Goal: Task Accomplishment & Management: Complete application form

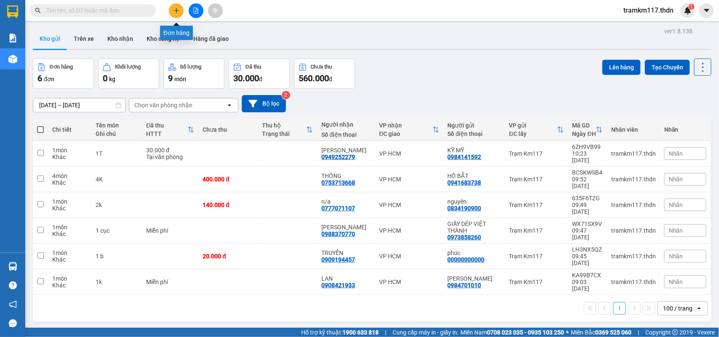
click at [173, 11] on icon "plus" at bounding box center [176, 11] width 6 height 6
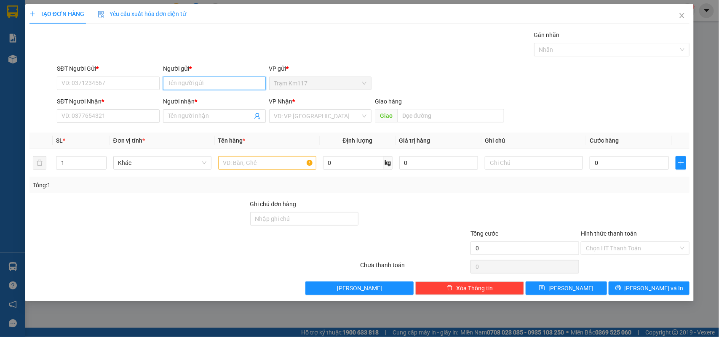
click at [186, 85] on input "Người gửi *" at bounding box center [214, 83] width 103 height 13
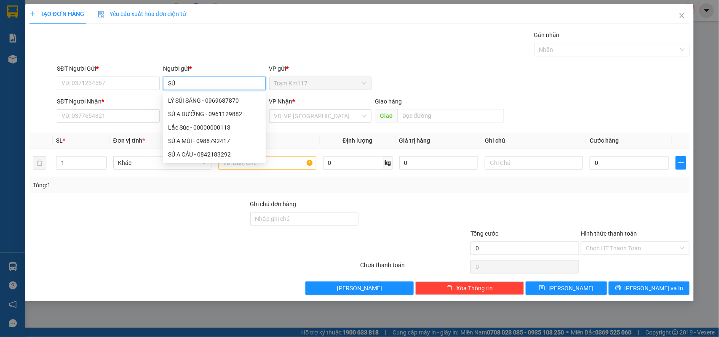
type input "SÚ A"
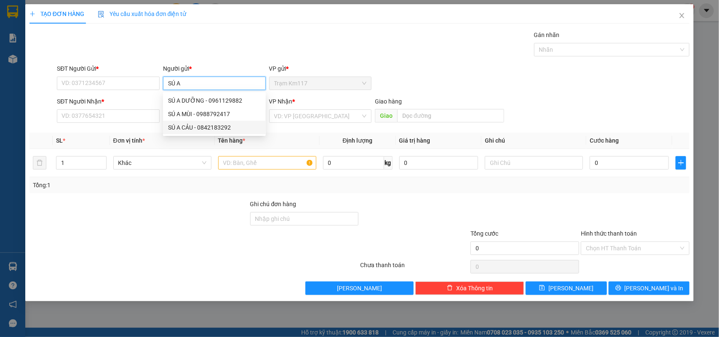
click at [203, 126] on div "SÚ A CẢU - 0842183292" at bounding box center [214, 127] width 93 height 9
type input "0842183292"
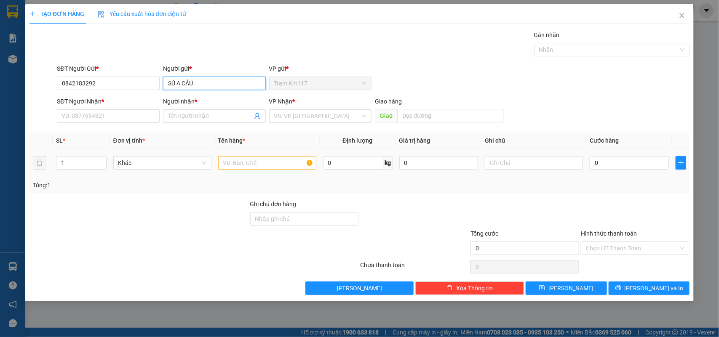
type input "SÚ A CẢU"
click at [252, 165] on input "text" at bounding box center [267, 162] width 98 height 13
type input "SÁM MÙI"
click at [211, 118] on input "Người nhận *" at bounding box center [210, 116] width 84 height 9
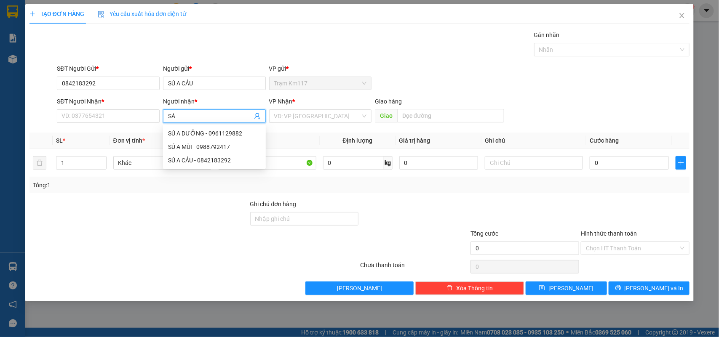
type input "SÁM"
click at [224, 148] on div "SÁM [PERSON_NAME] - 0767166139" at bounding box center [216, 146] width 96 height 9
type input "0767166139"
type input "SÁM MÙI CHÉ"
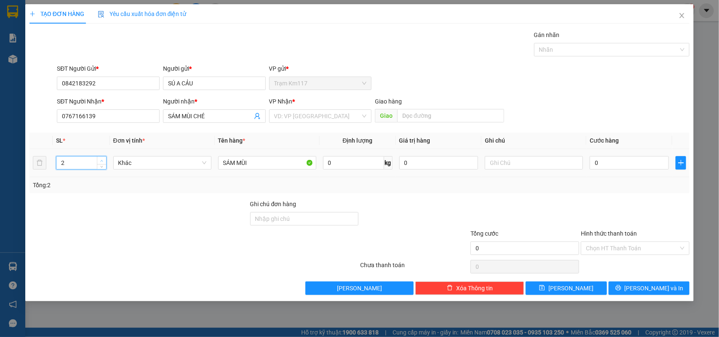
click at [97, 159] on span "Increase Value" at bounding box center [101, 161] width 9 height 8
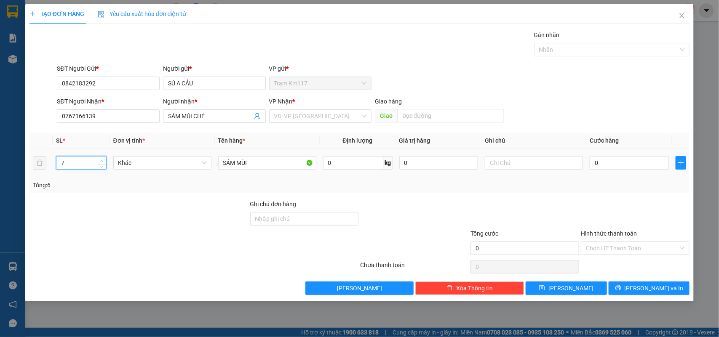
click at [97, 159] on span "Increase Value" at bounding box center [101, 161] width 9 height 8
type input "8"
click at [97, 159] on span "Increase Value" at bounding box center [101, 161] width 9 height 8
click at [260, 165] on input "SÁM MÙI" at bounding box center [267, 162] width 98 height 13
type input "S"
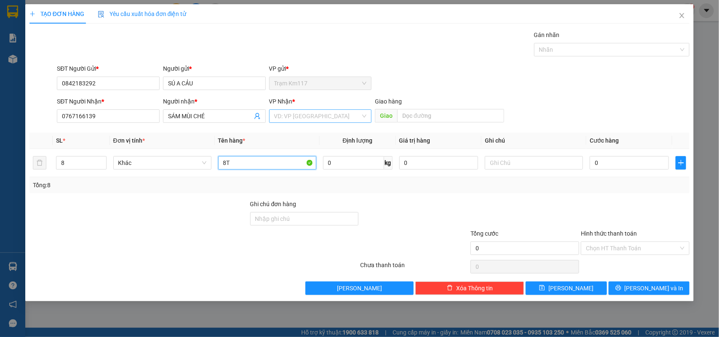
type input "8T"
click at [326, 117] on input "search" at bounding box center [317, 116] width 87 height 13
click at [291, 131] on div "VP HCM" at bounding box center [320, 133] width 93 height 9
click at [627, 166] on input "0" at bounding box center [628, 162] width 79 height 13
type input "3"
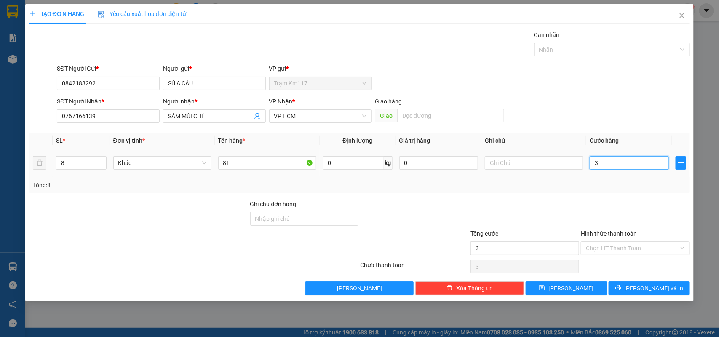
type input "3"
type input "32"
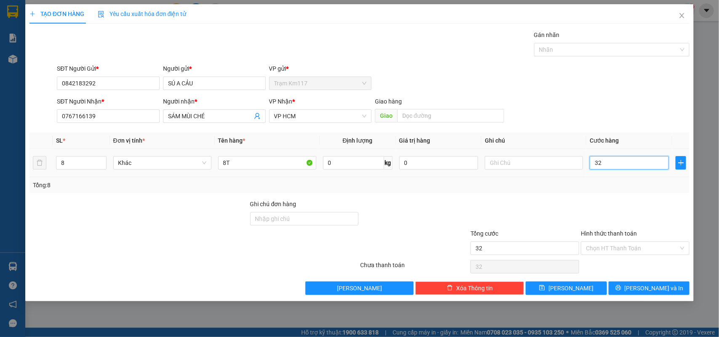
type input "320"
type input "3.200"
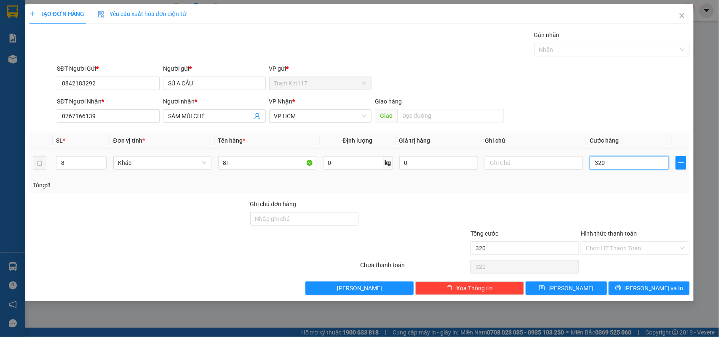
type input "3.200"
type input "32.000"
type input "320.000"
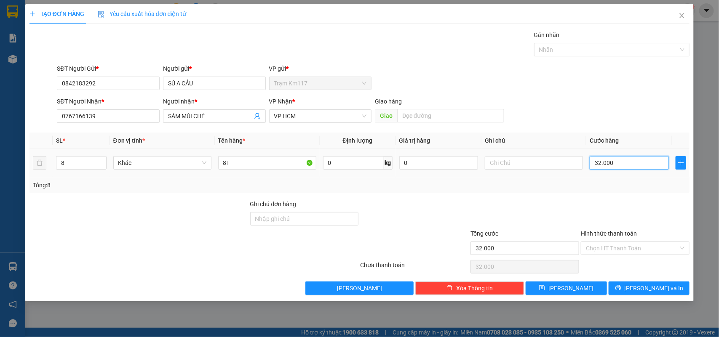
type input "320.000"
click at [568, 287] on span "[PERSON_NAME]" at bounding box center [570, 288] width 45 height 9
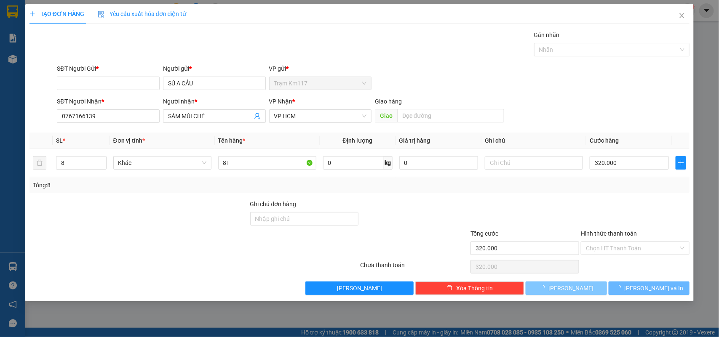
type input "1"
type input "0"
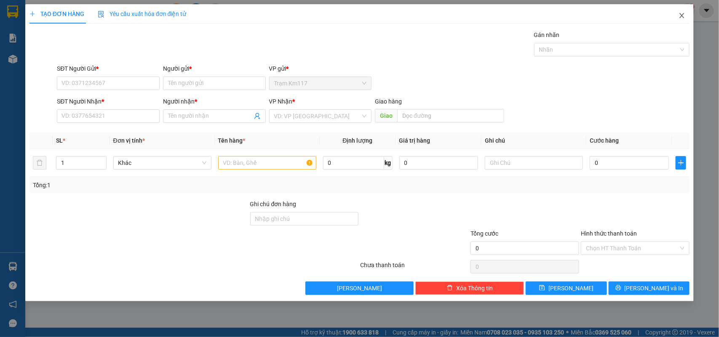
click at [682, 14] on icon "close" at bounding box center [681, 15] width 7 height 7
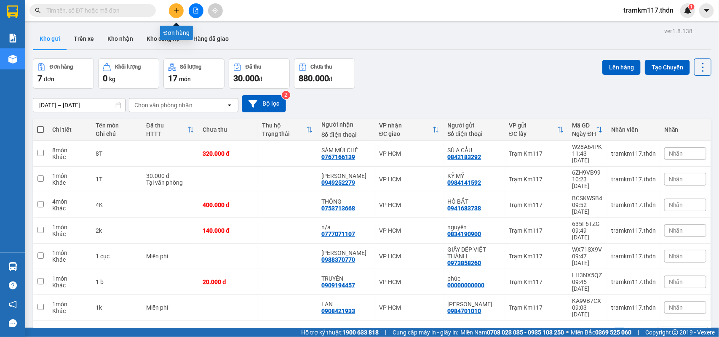
click at [175, 13] on icon "plus" at bounding box center [176, 11] width 6 height 6
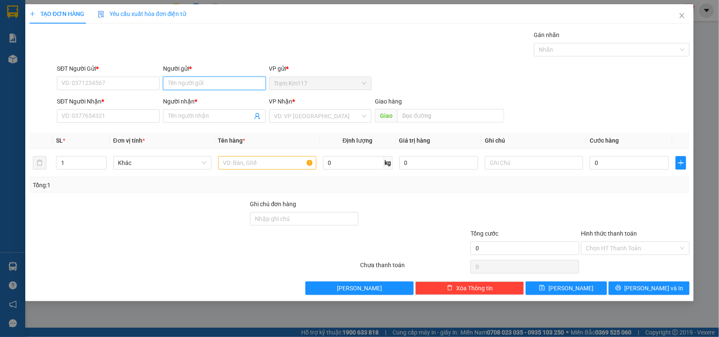
click at [178, 85] on input "Người gửi *" at bounding box center [214, 83] width 103 height 13
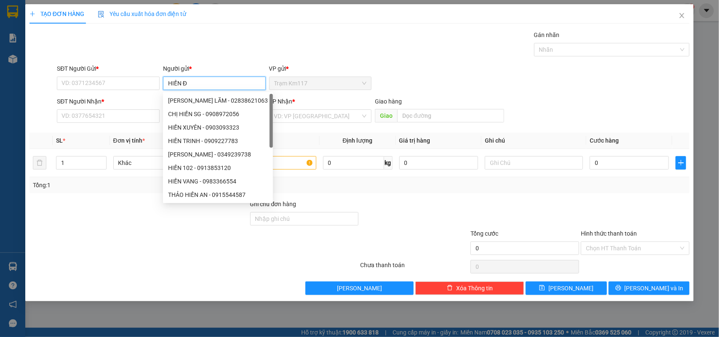
type input "HIỀN ĐQ"
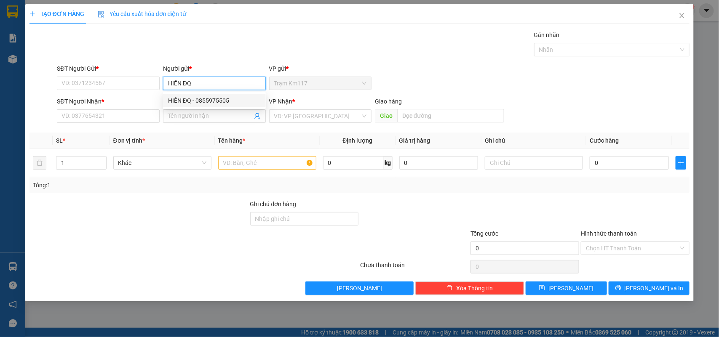
click at [203, 99] on div "HIỀN ĐQ - 0855975505" at bounding box center [214, 100] width 93 height 9
type input "0855975505"
type input "HIỀN ĐQ"
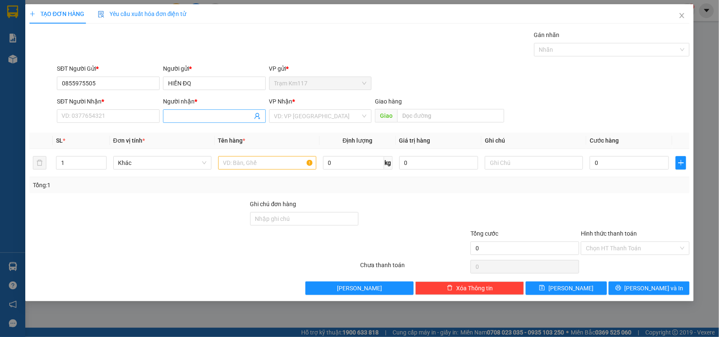
click at [256, 113] on icon "user-add" at bounding box center [257, 116] width 7 height 7
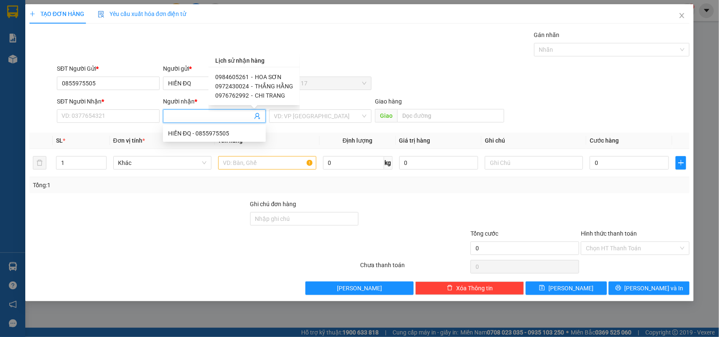
click at [247, 77] on span "0984605261" at bounding box center [232, 77] width 34 height 7
type input "0984605261"
type input "HOA SƠN"
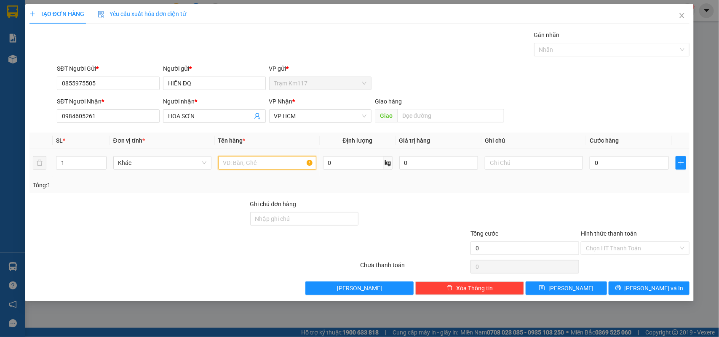
click at [251, 165] on input "text" at bounding box center [267, 162] width 98 height 13
type input "1 CỤC"
click at [609, 165] on input "0" at bounding box center [628, 162] width 79 height 13
type input "2"
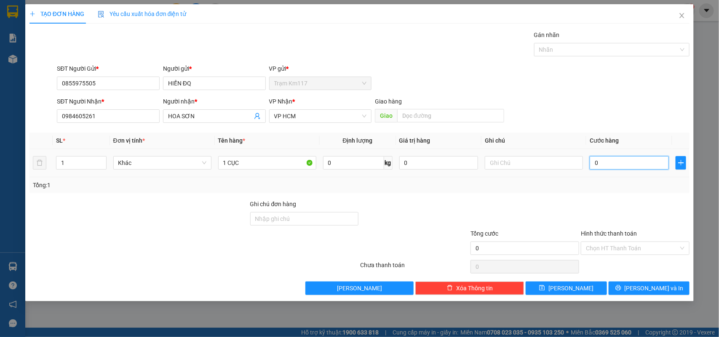
type input "2"
type input "20"
type input "200"
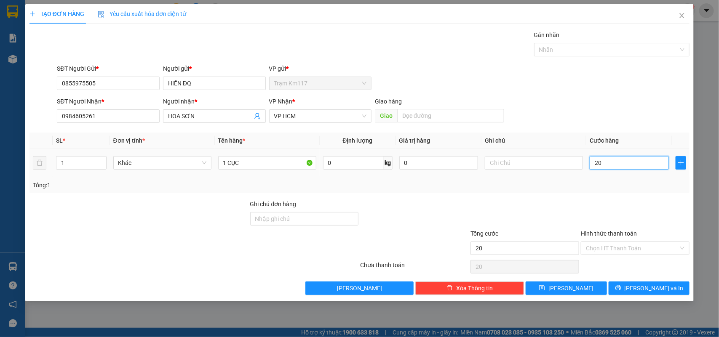
type input "200"
type input "2.000"
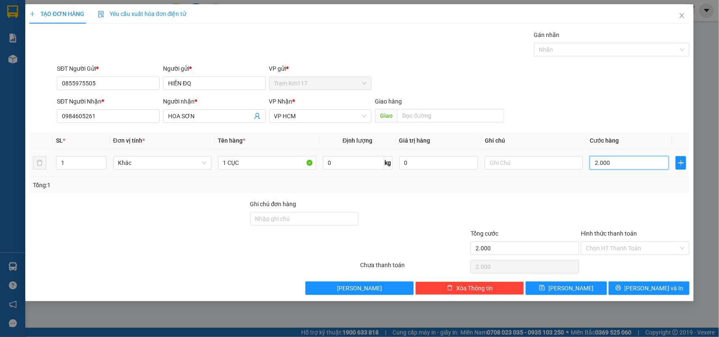
type input "20.000"
click at [629, 289] on button "[PERSON_NAME] và In" at bounding box center [648, 288] width 81 height 13
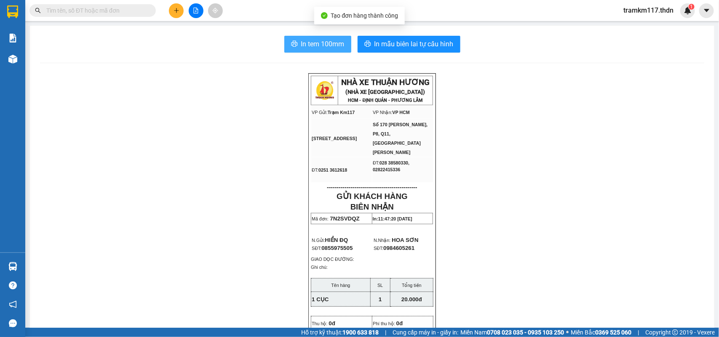
click at [317, 43] on span "In tem 100mm" at bounding box center [322, 44] width 43 height 11
